Goal: Transaction & Acquisition: Purchase product/service

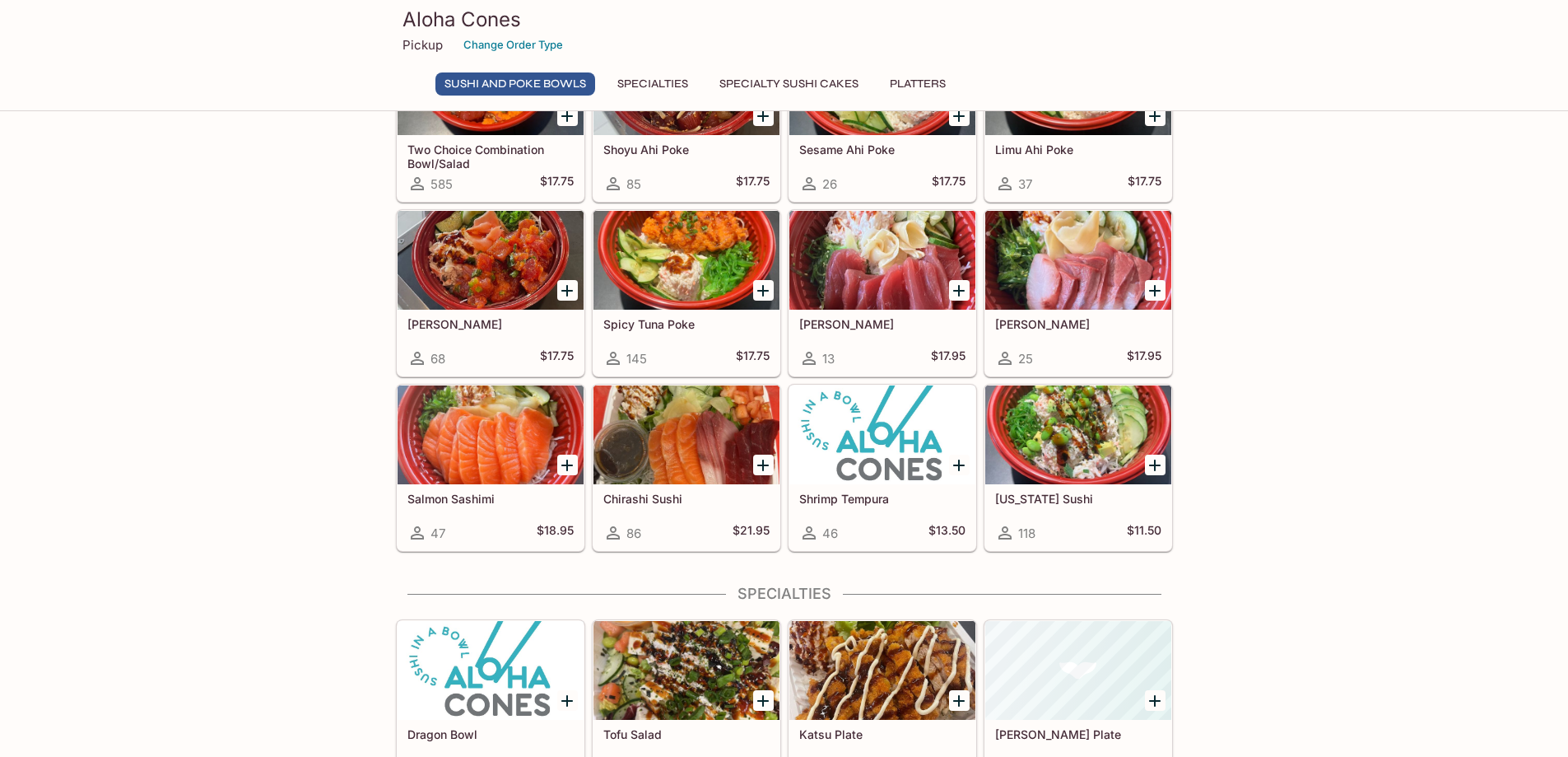
scroll to position [247, 0]
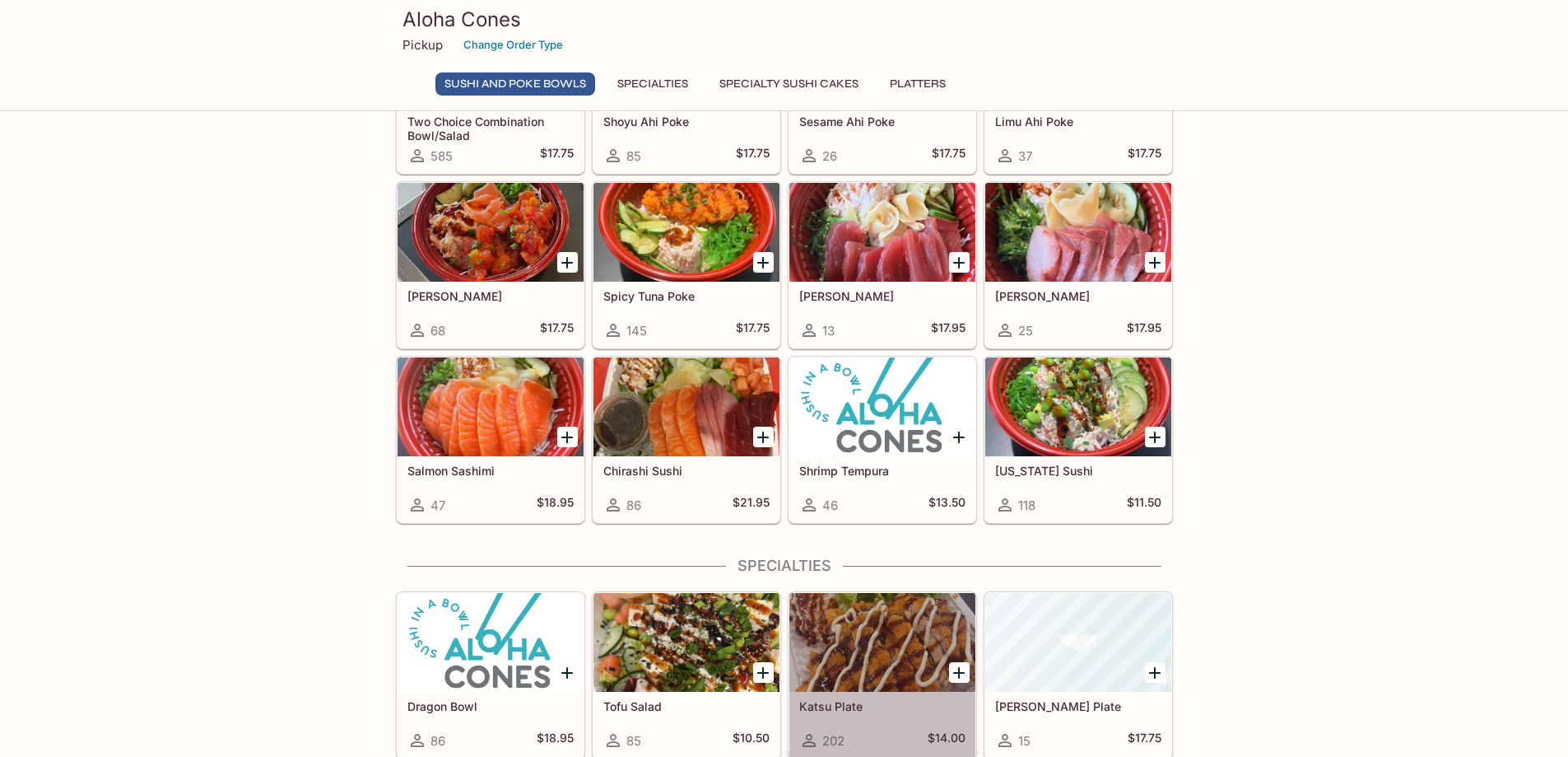
click at [933, 646] on div at bounding box center [882, 643] width 186 height 99
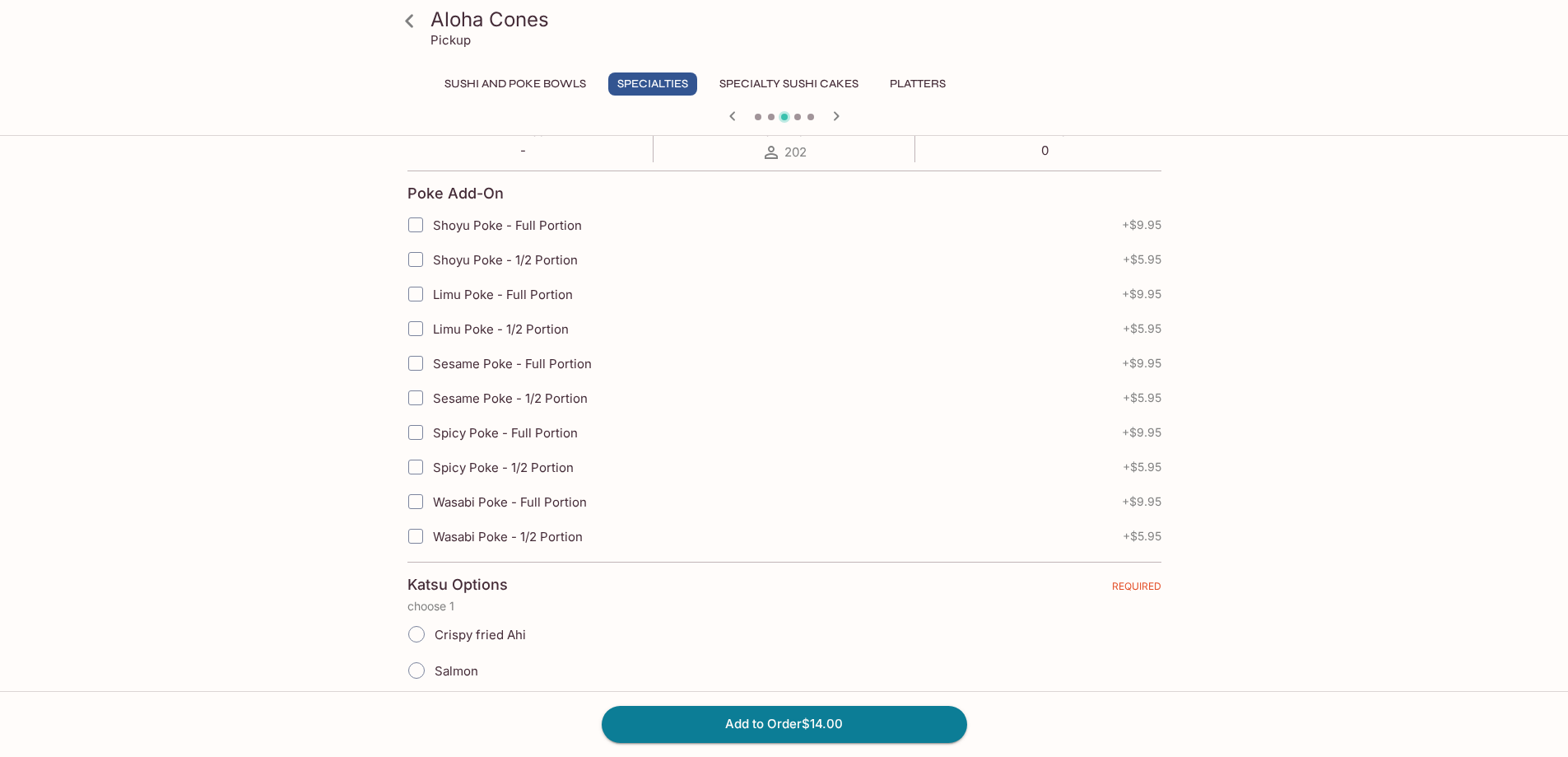
scroll to position [329, 0]
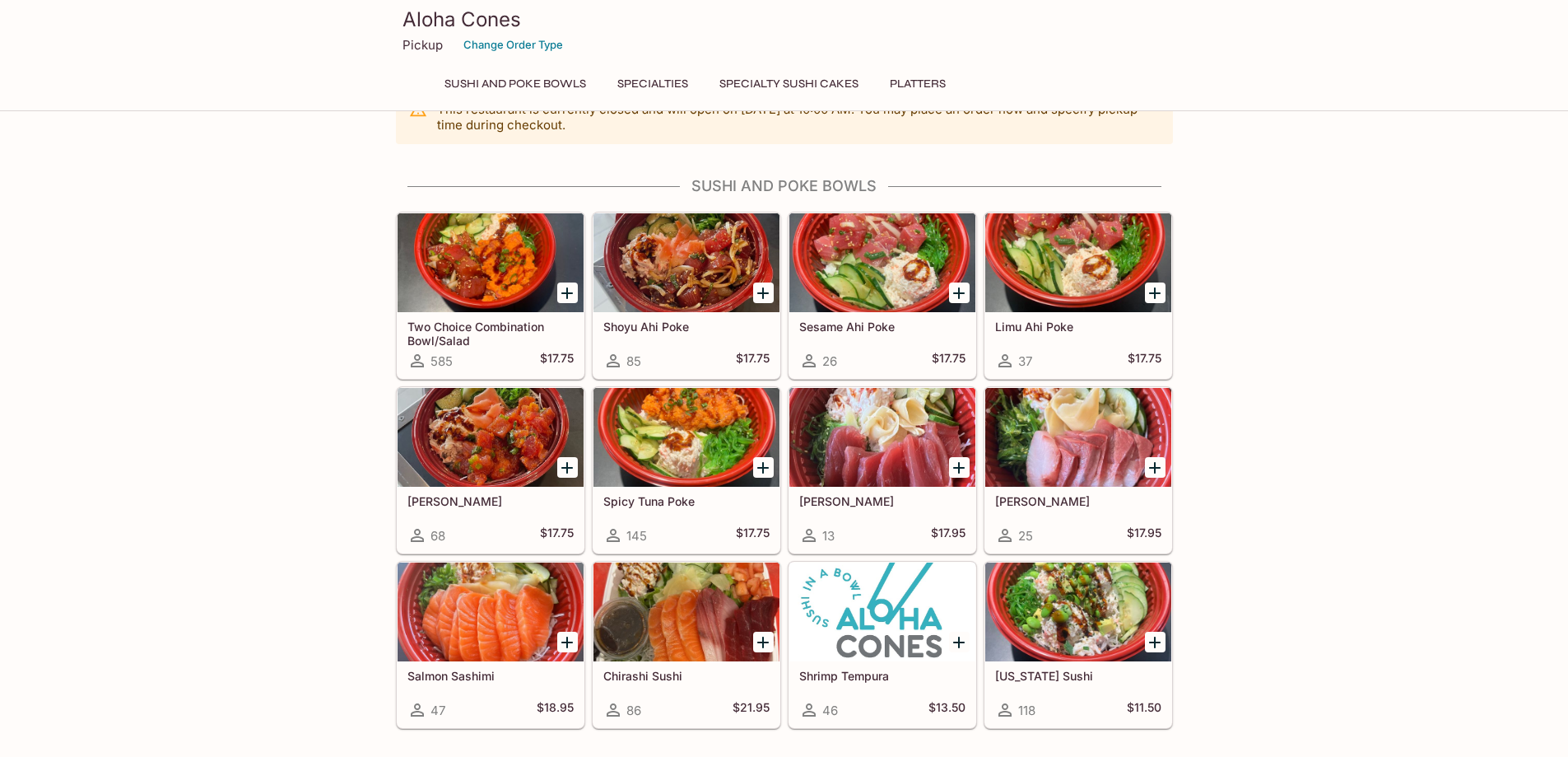
scroll to position [82, 0]
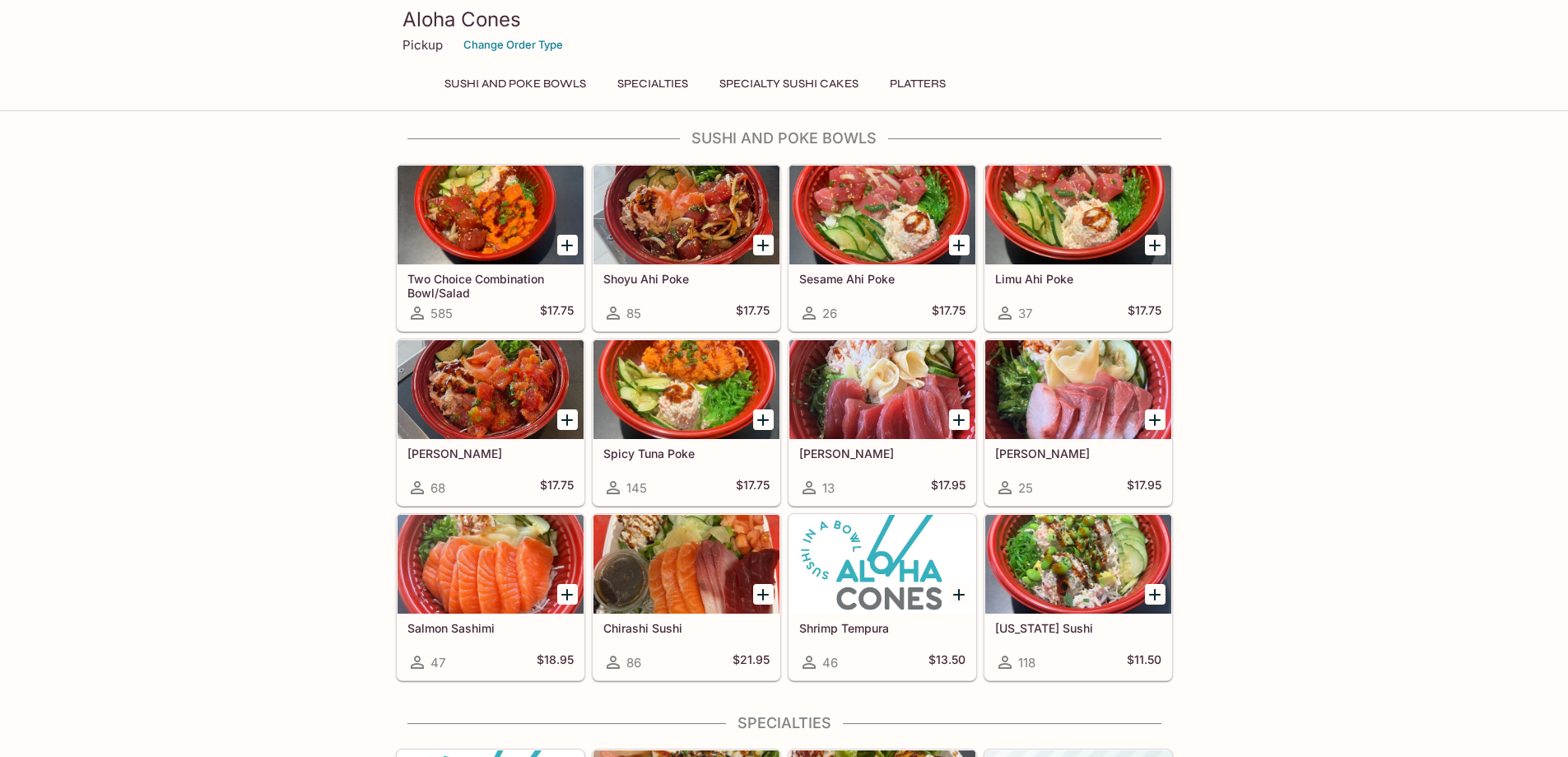
scroll to position [0, 0]
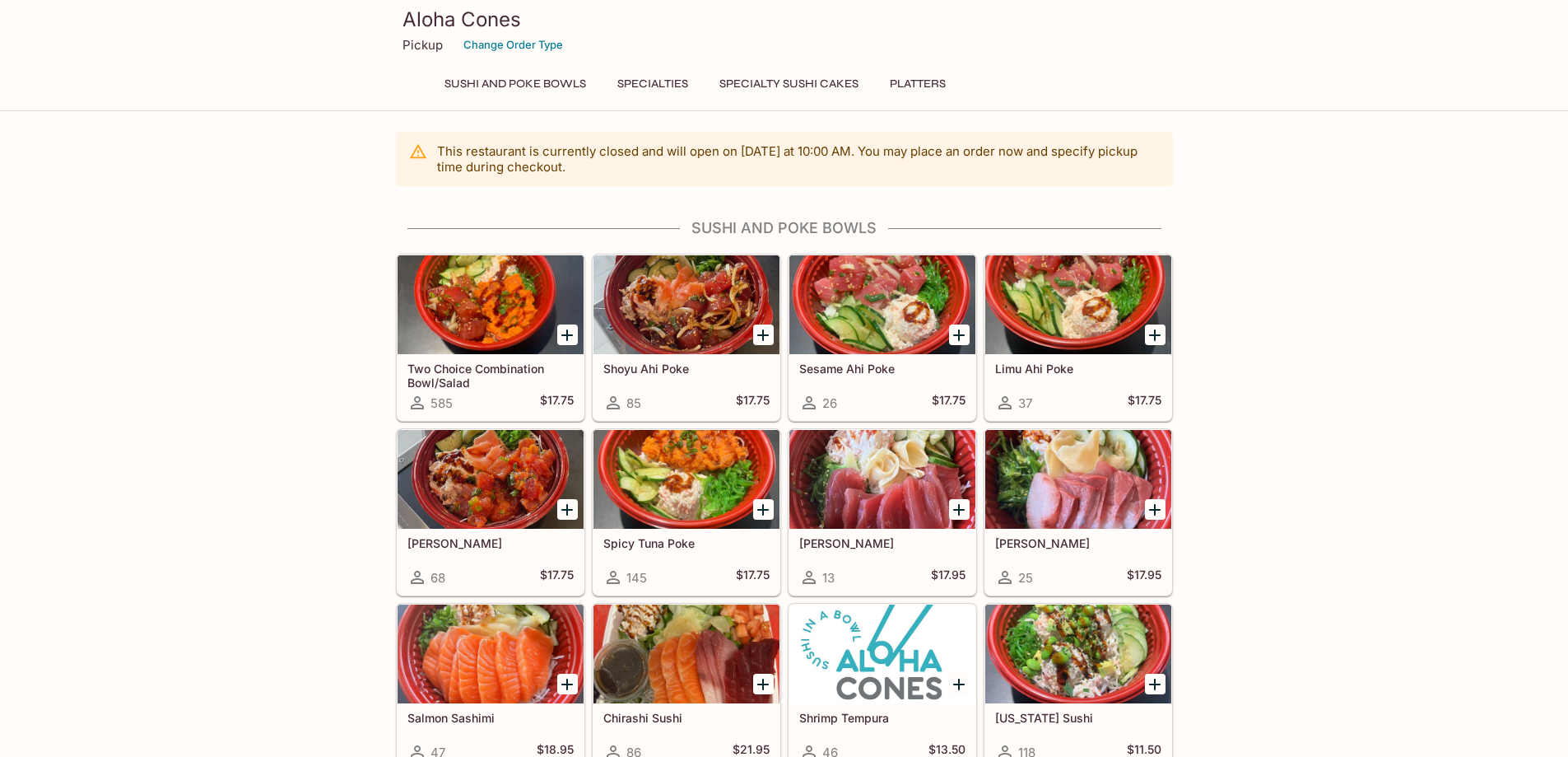
click at [712, 480] on div at bounding box center [686, 480] width 186 height 99
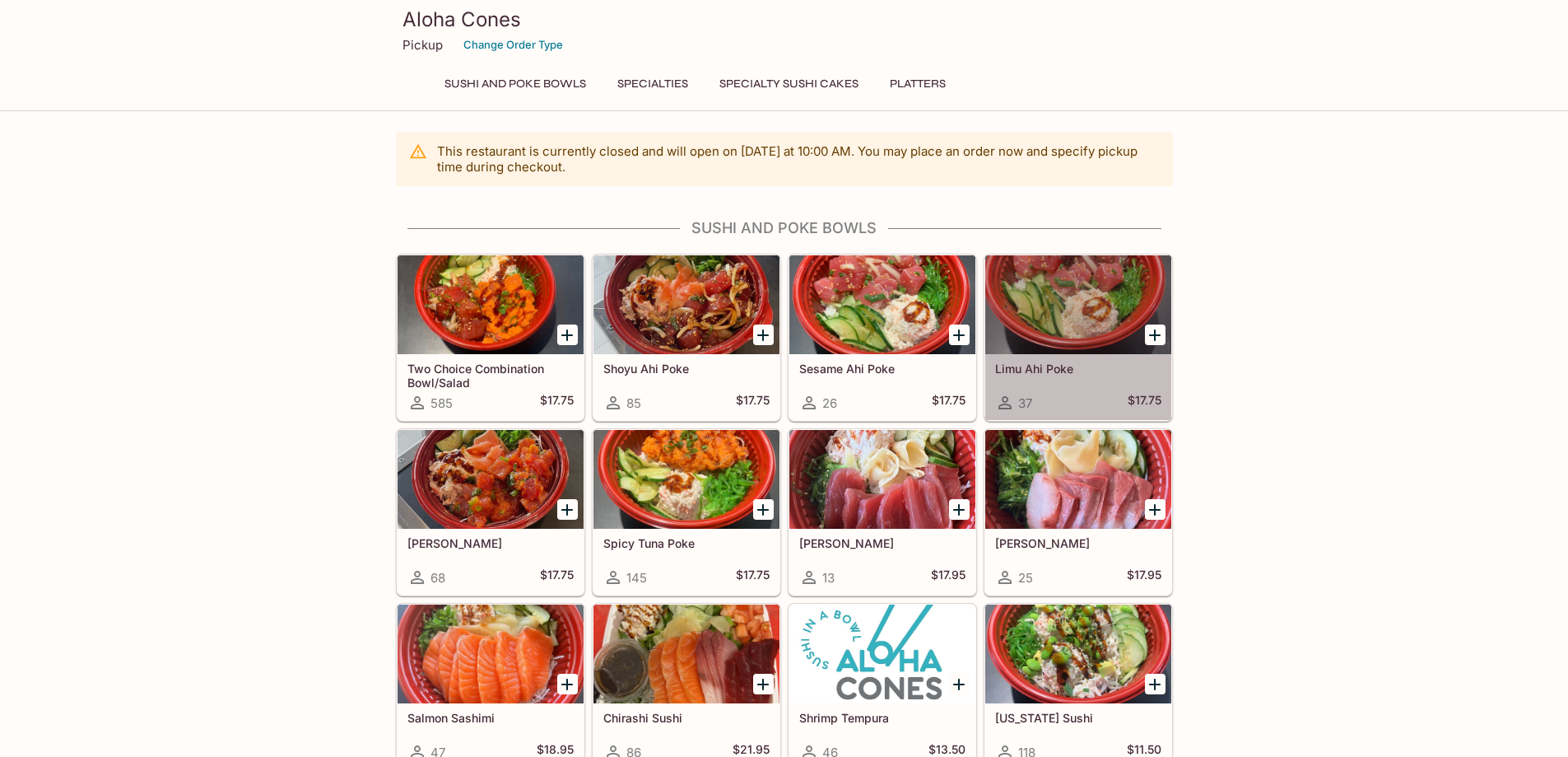
click at [1026, 293] on div at bounding box center [1078, 305] width 186 height 99
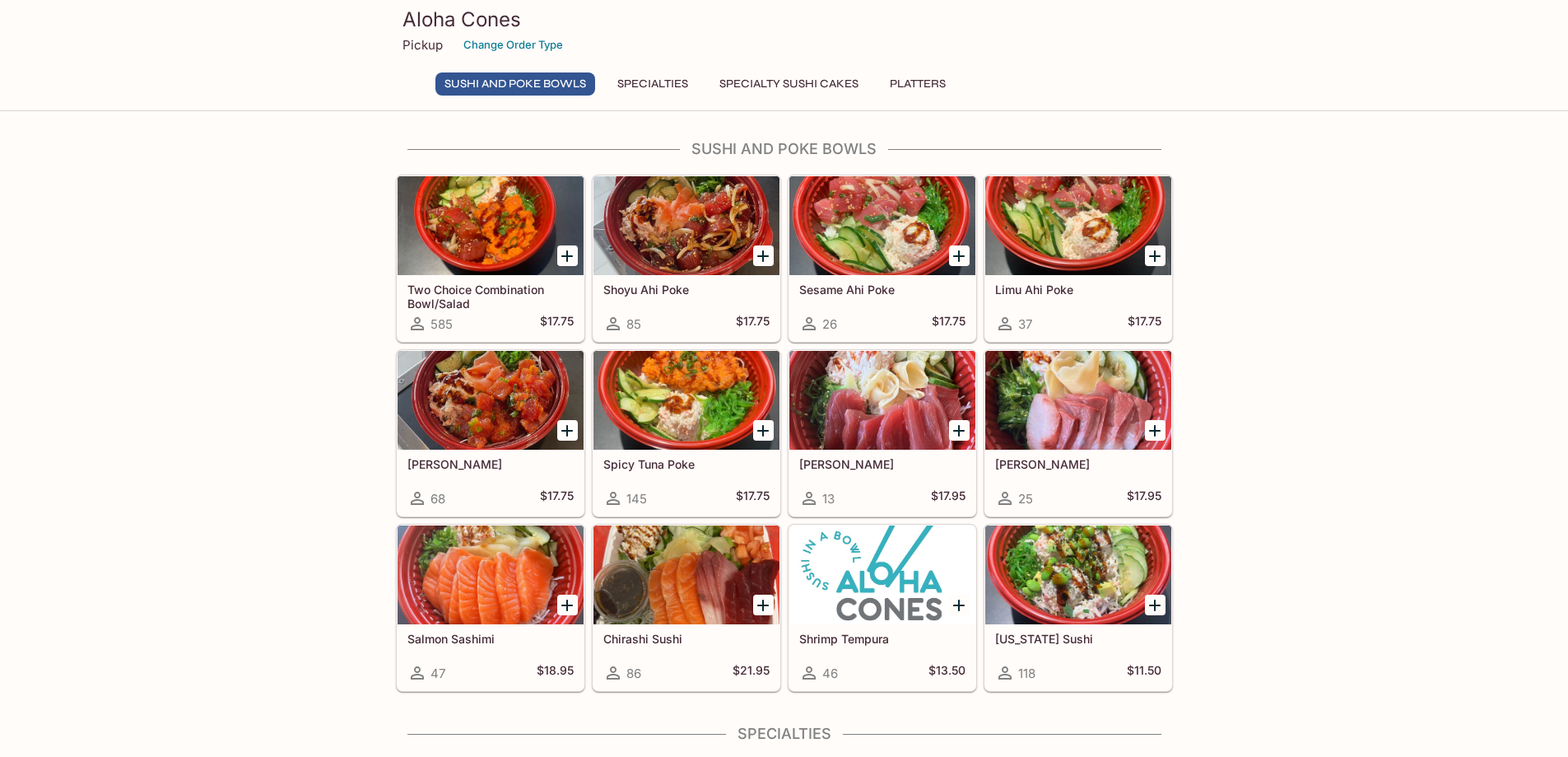
scroll to position [165, 0]
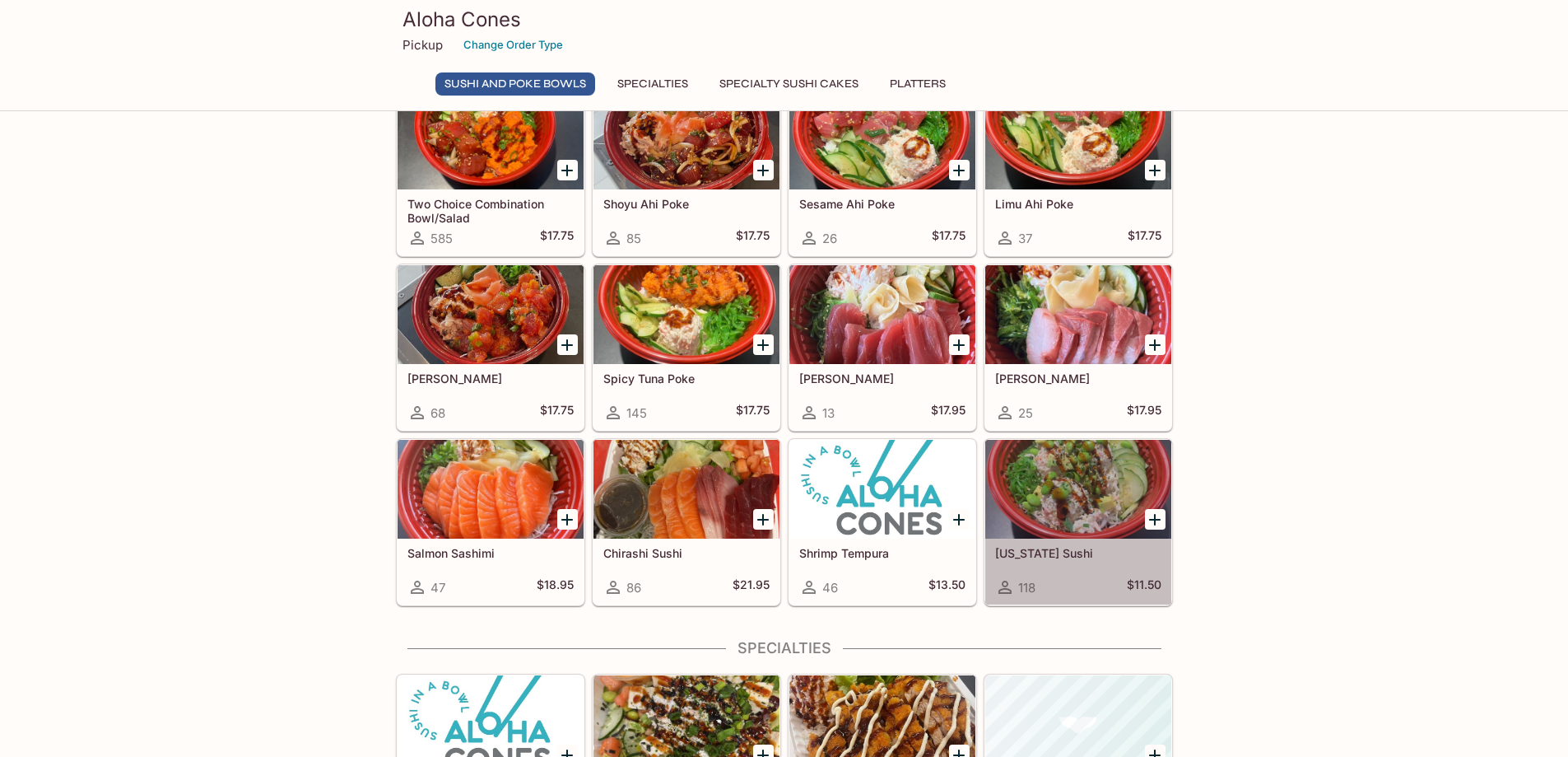
click at [1002, 472] on div at bounding box center [1078, 490] width 186 height 99
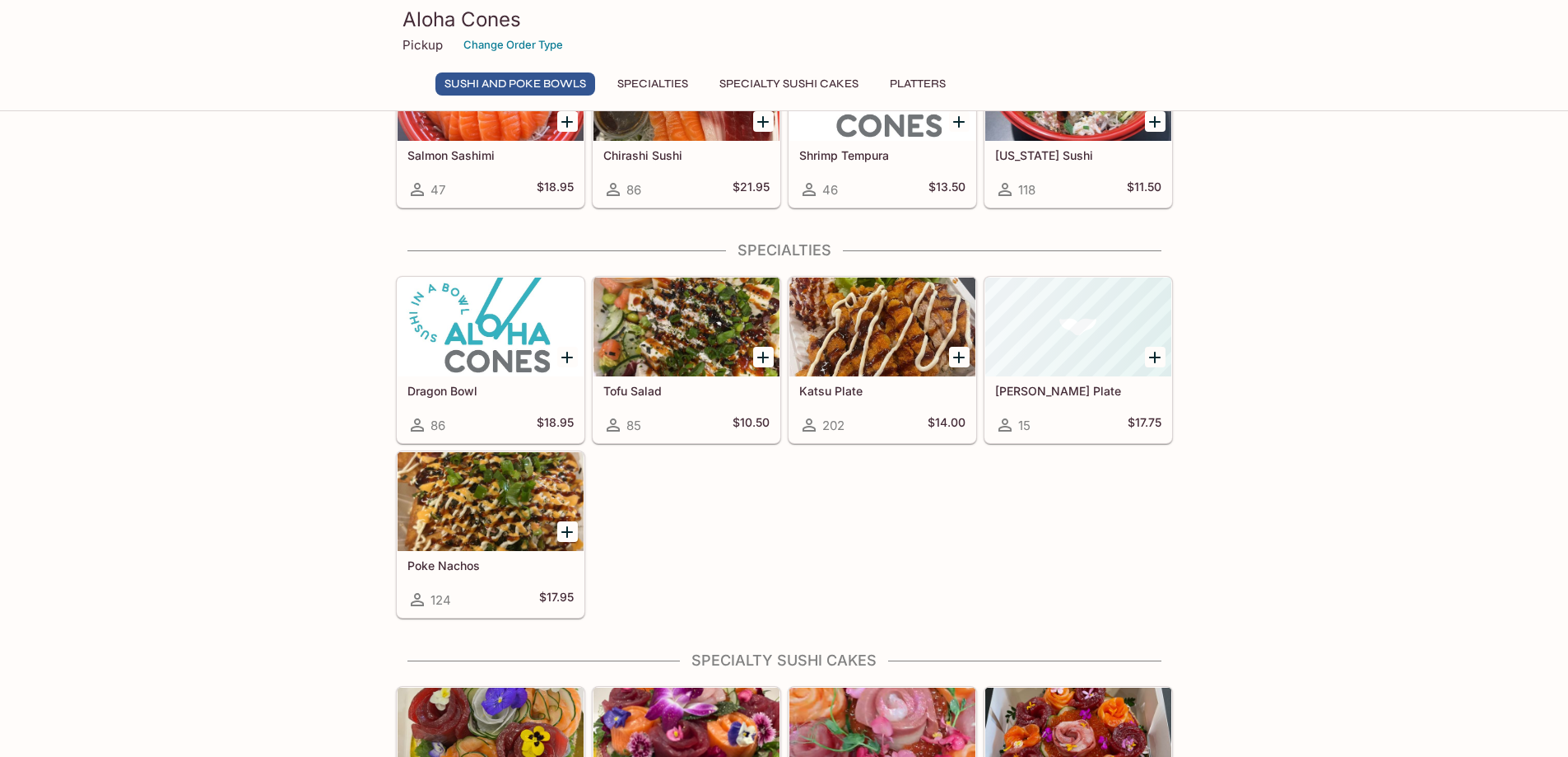
scroll to position [653, 0]
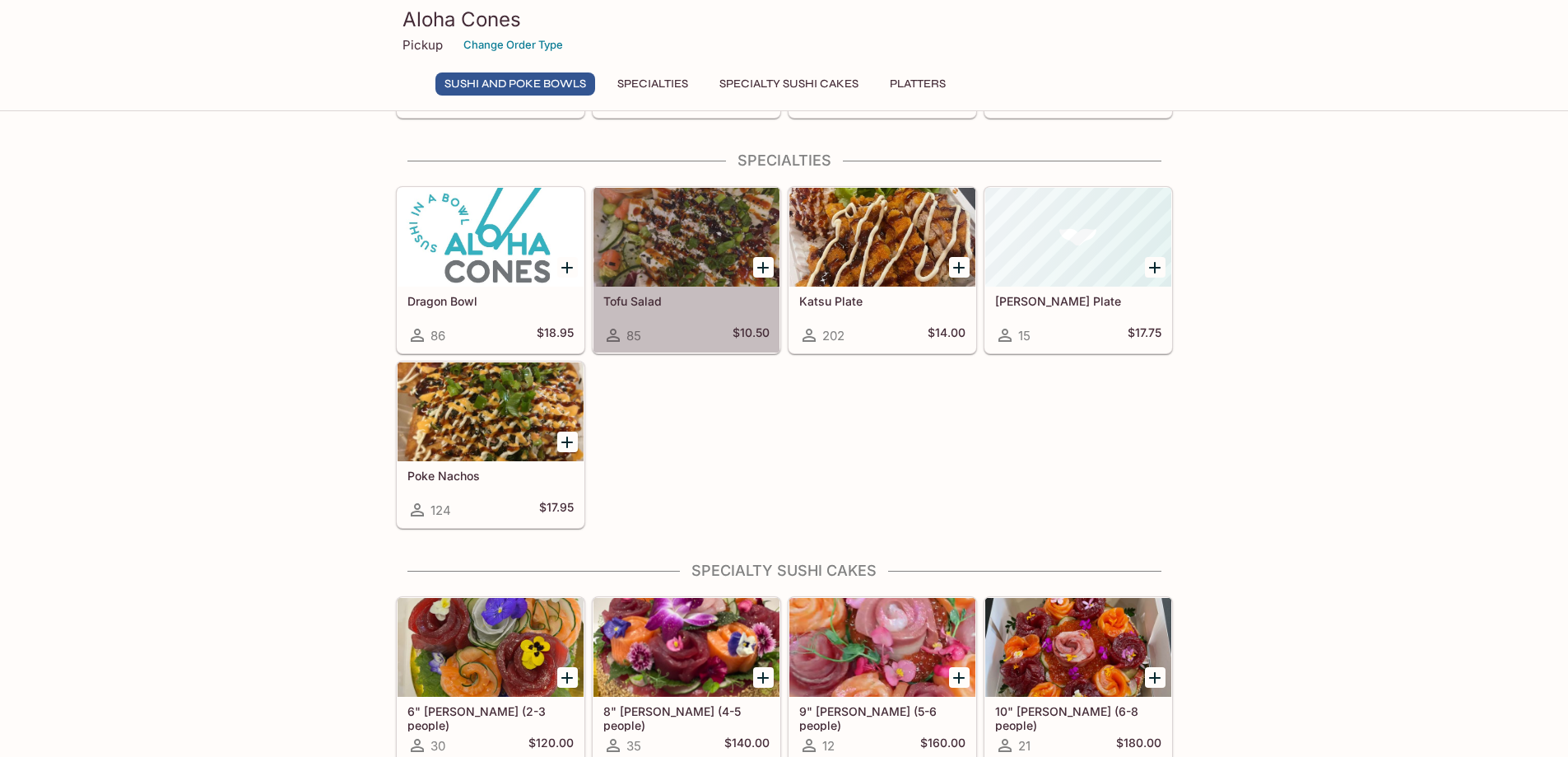
click at [684, 250] on div at bounding box center [686, 238] width 186 height 99
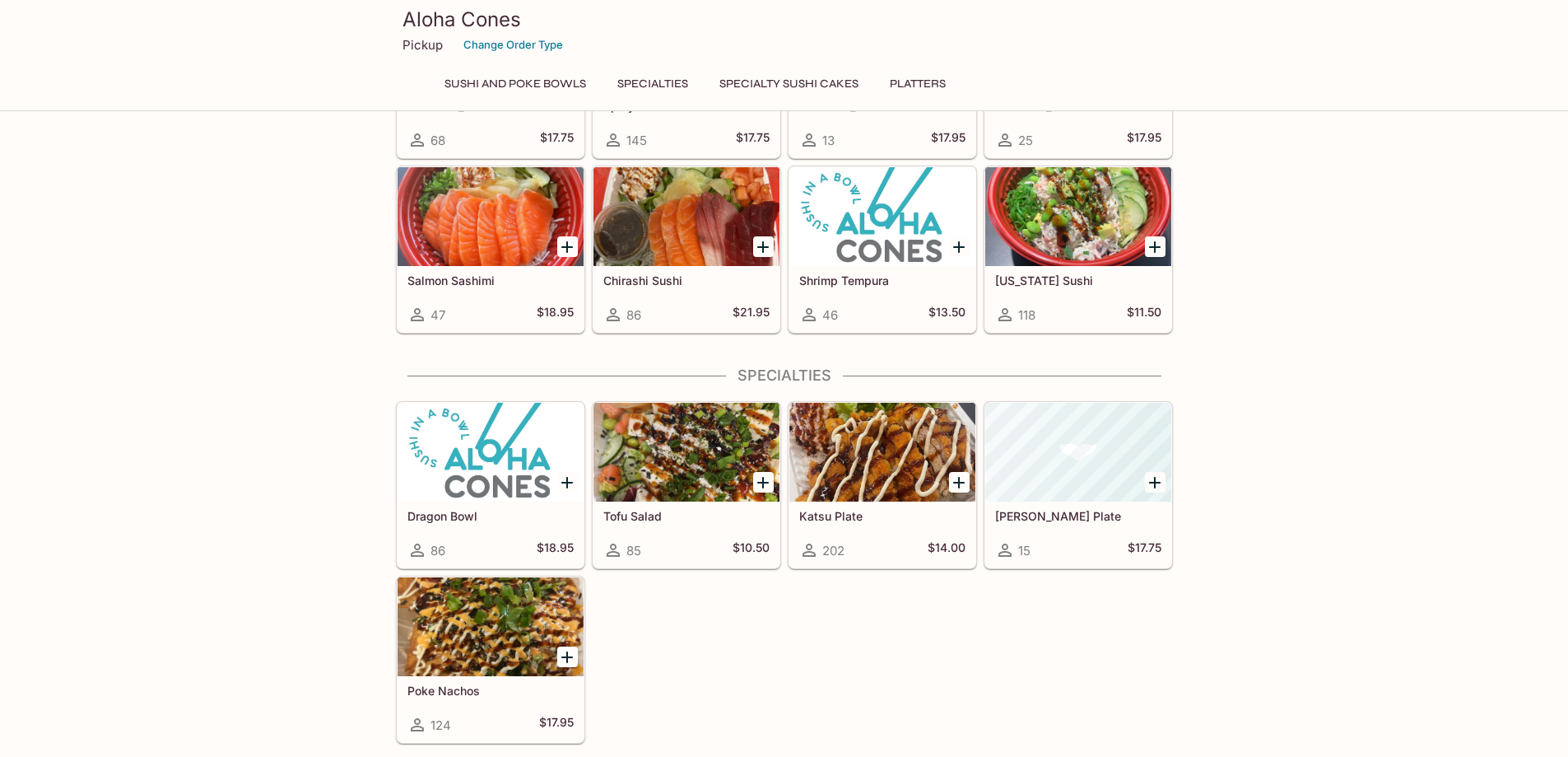
scroll to position [431, 0]
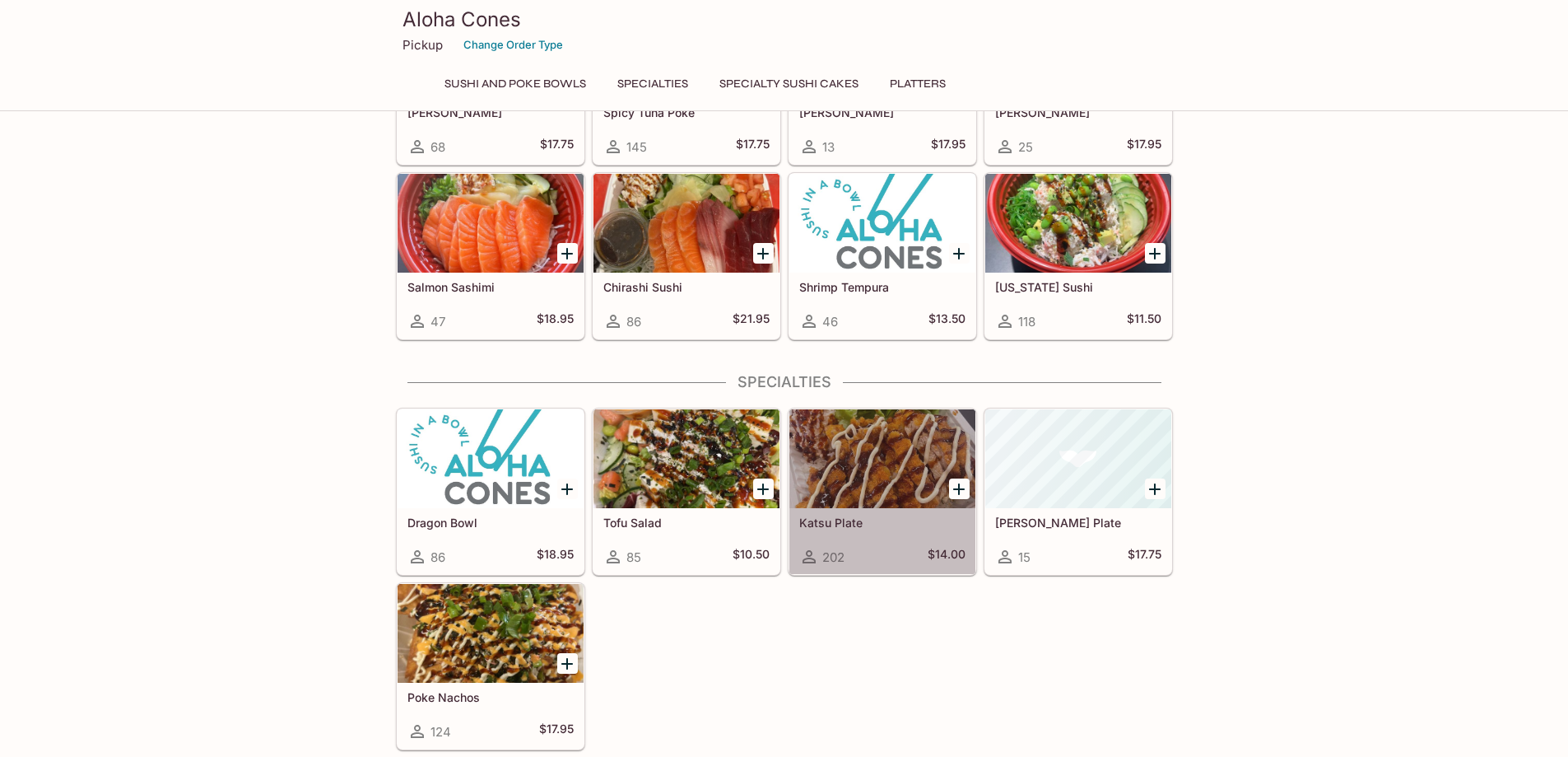
click at [838, 437] on div at bounding box center [882, 459] width 186 height 99
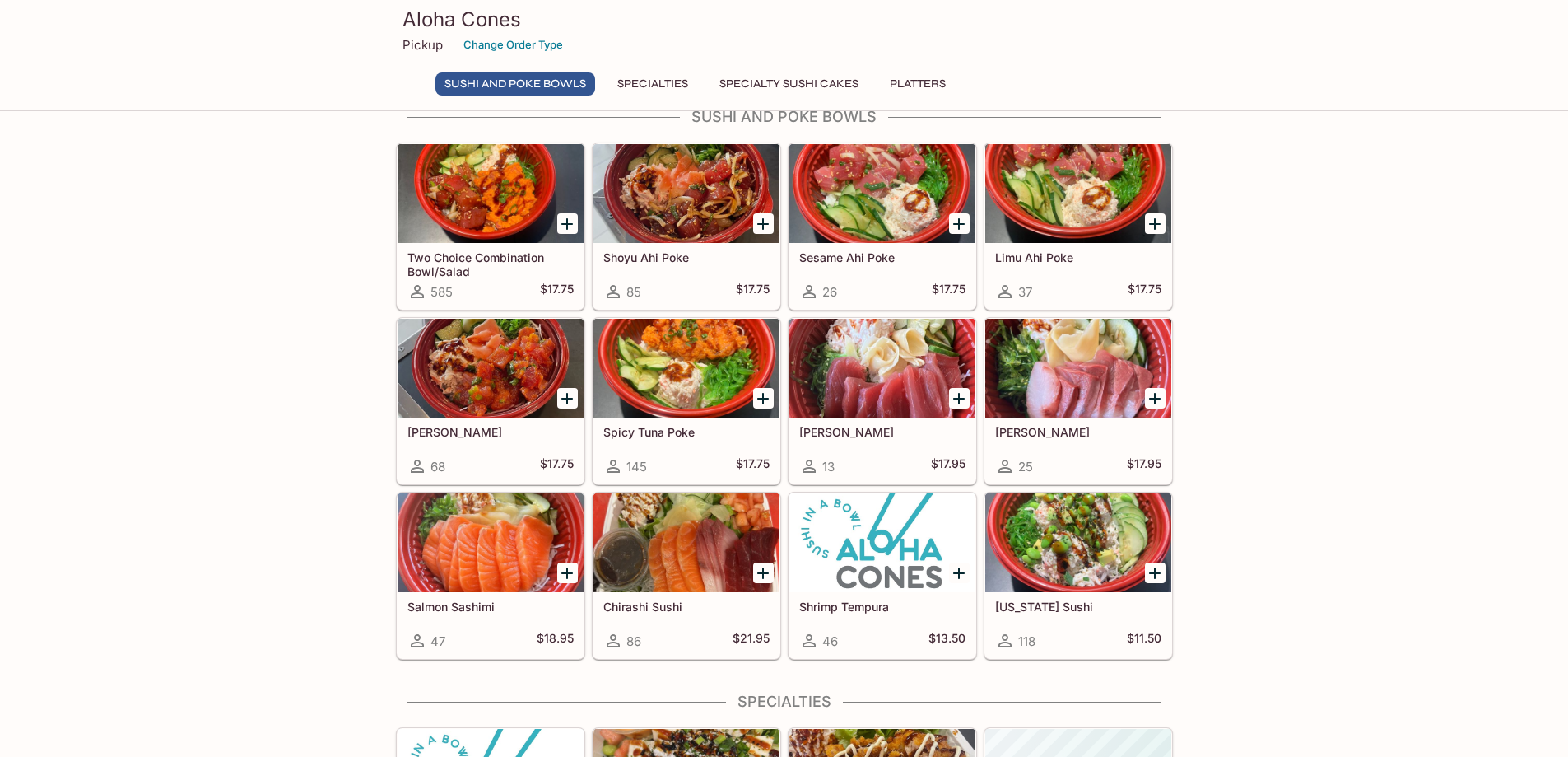
scroll to position [82, 0]
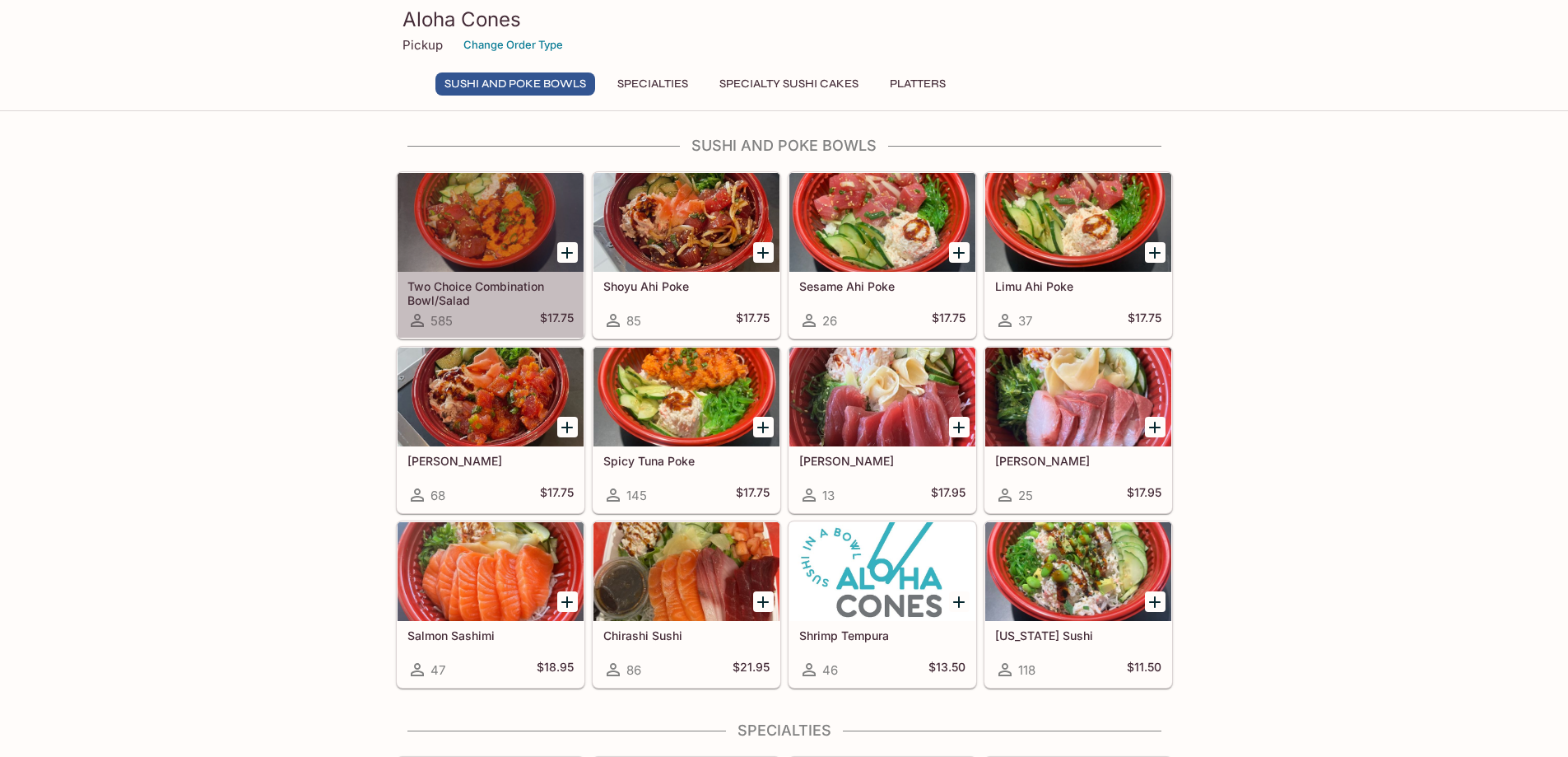
click at [470, 189] on div at bounding box center [490, 222] width 186 height 99
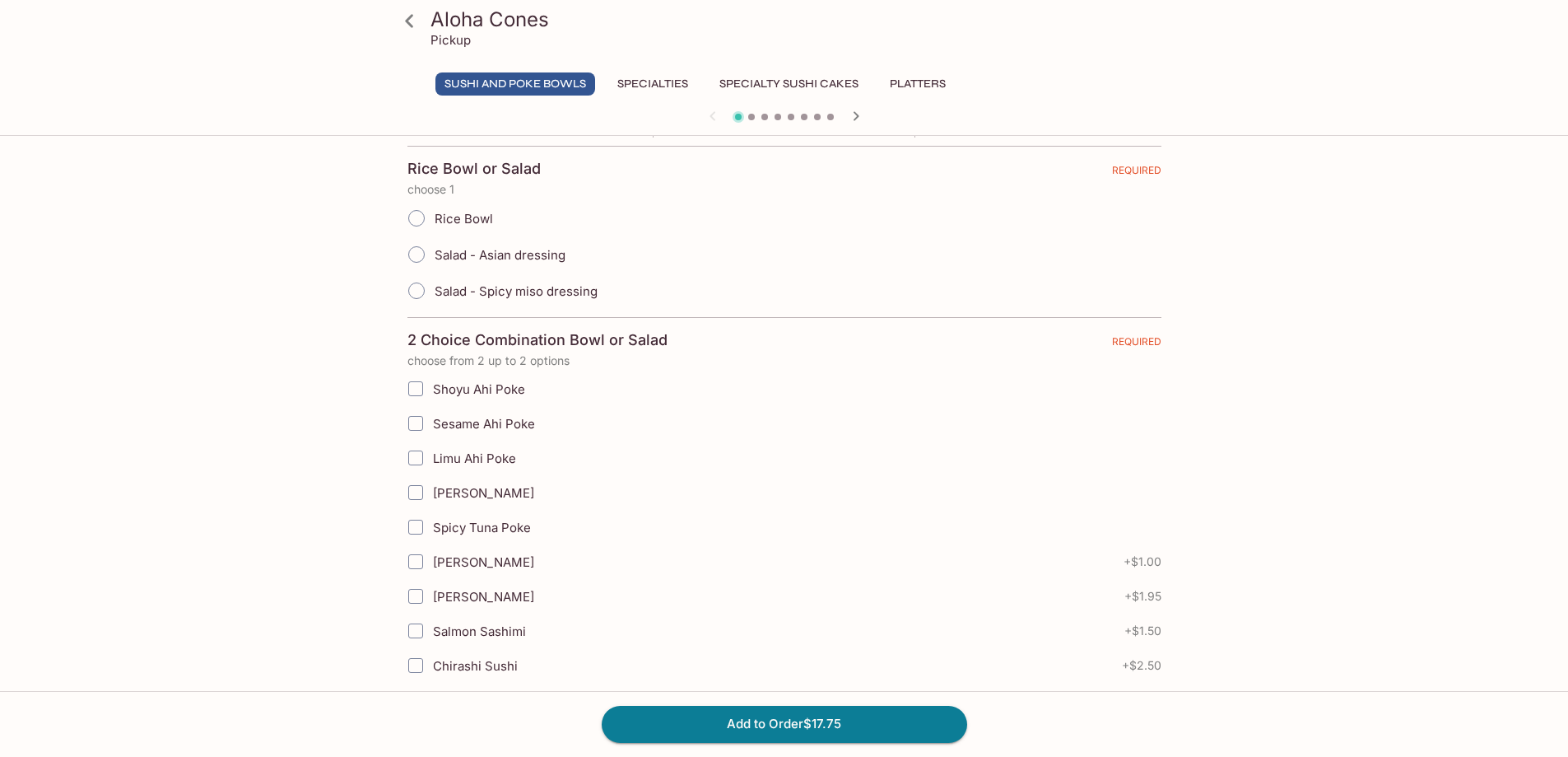
scroll to position [411, 0]
click at [413, 285] on input "Salad - Spicy miso dressing" at bounding box center [417, 290] width 34 height 34
radio input "true"
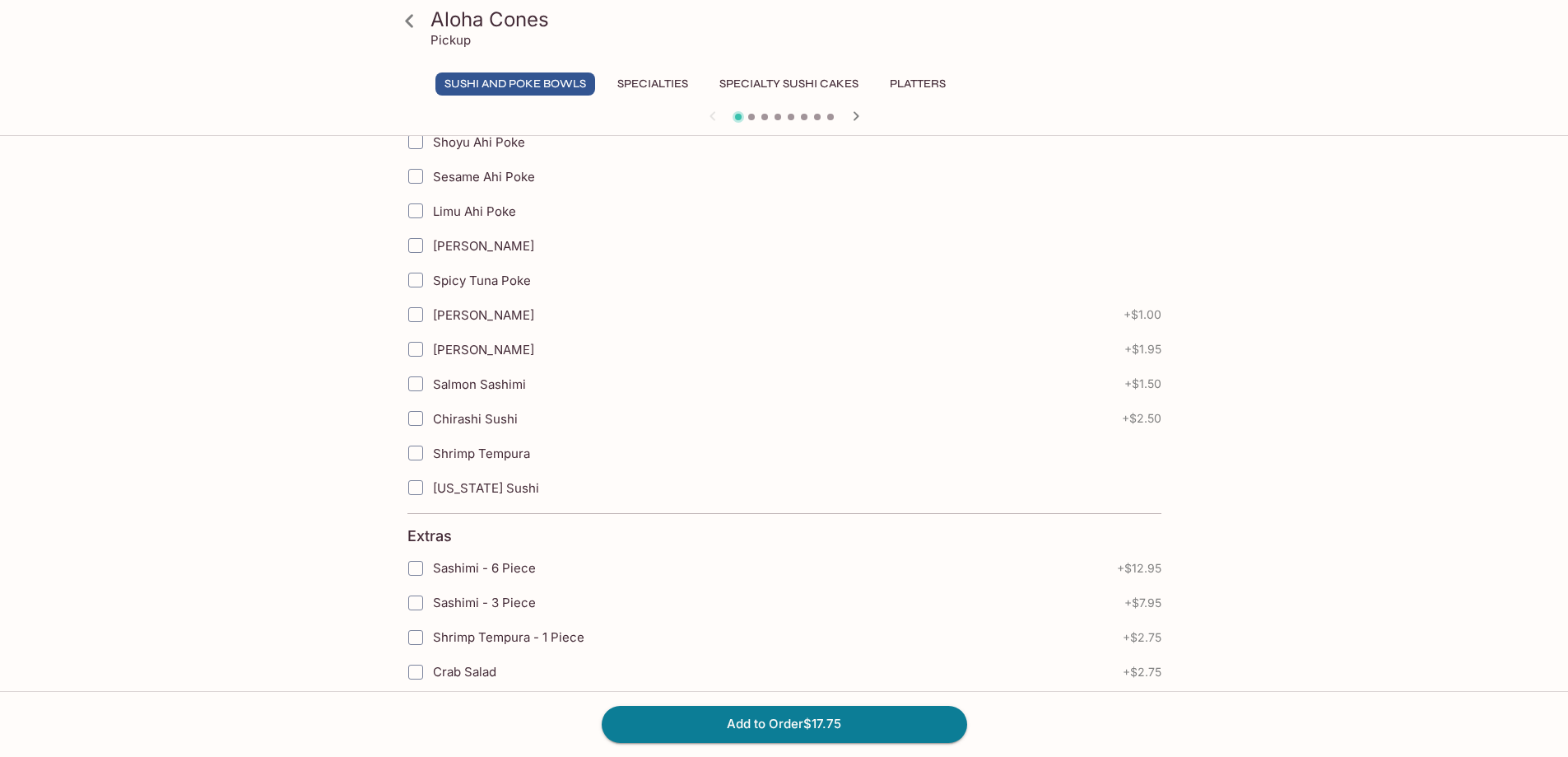
scroll to position [576, 0]
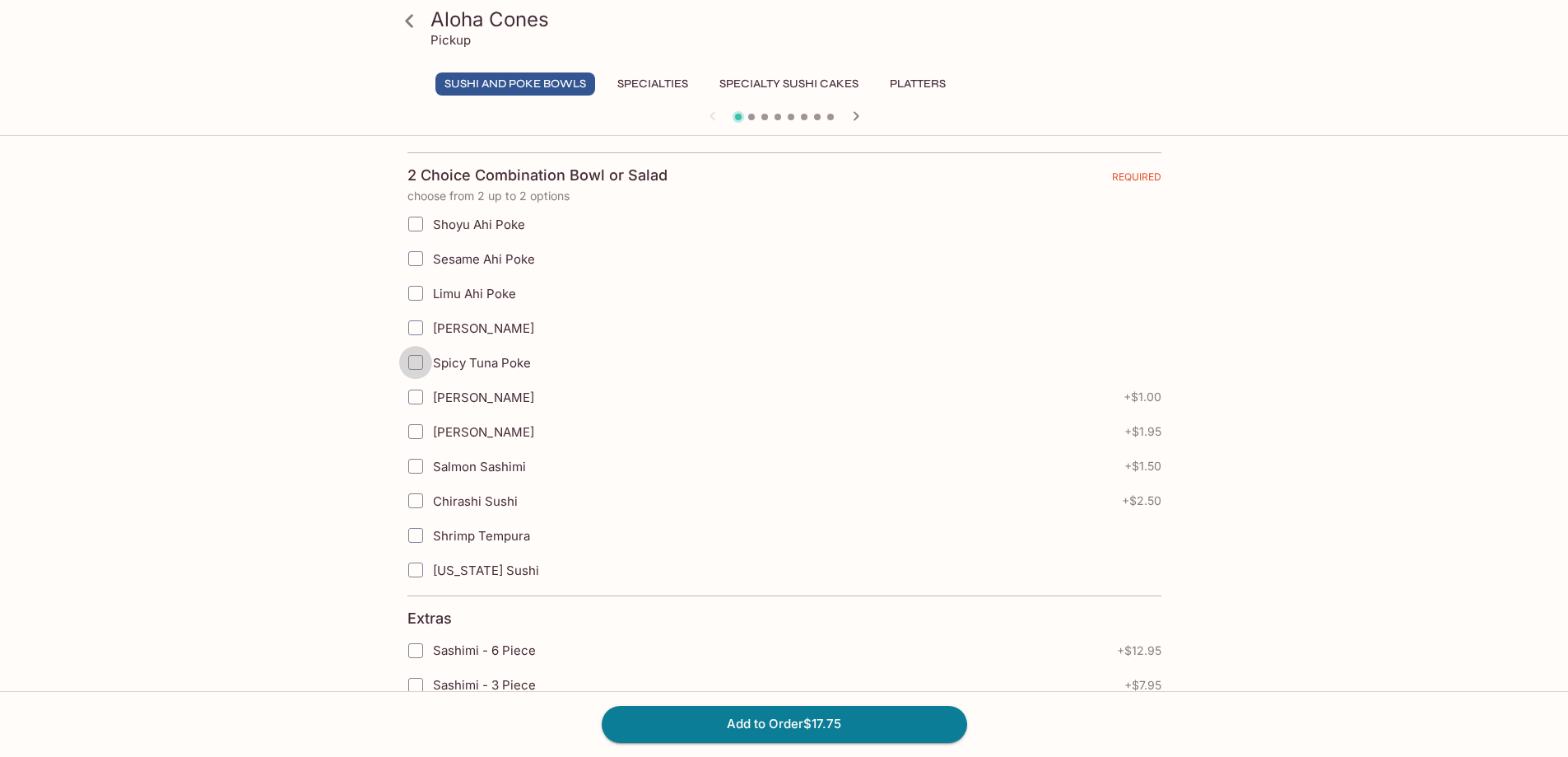
click at [417, 361] on input "Spicy Tuna Poke" at bounding box center [416, 362] width 33 height 33
checkbox input "true"
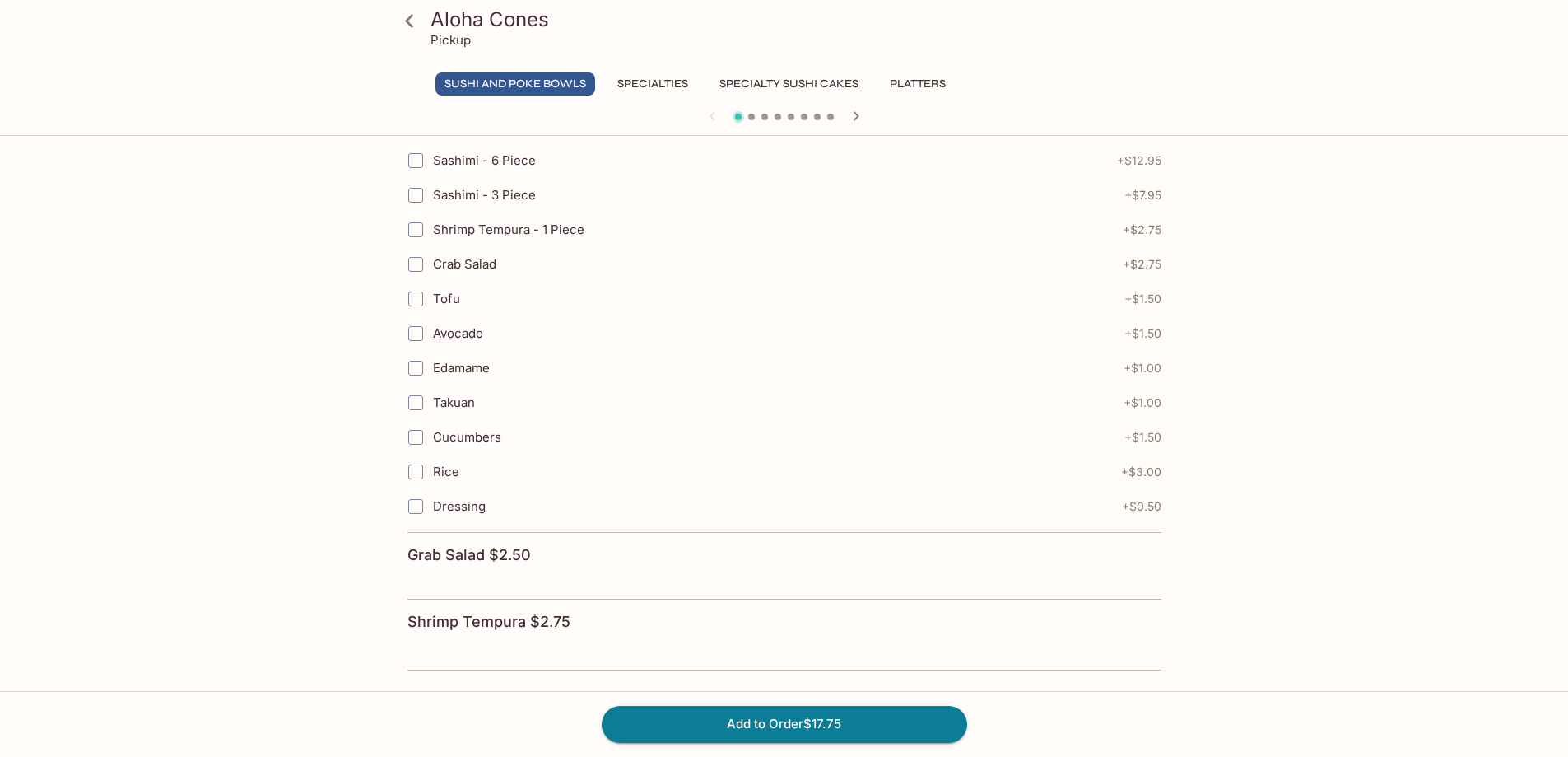
scroll to position [1070, 0]
click at [421, 504] on input "Dressing" at bounding box center [416, 502] width 33 height 33
checkbox input "true"
